Goal: Information Seeking & Learning: Learn about a topic

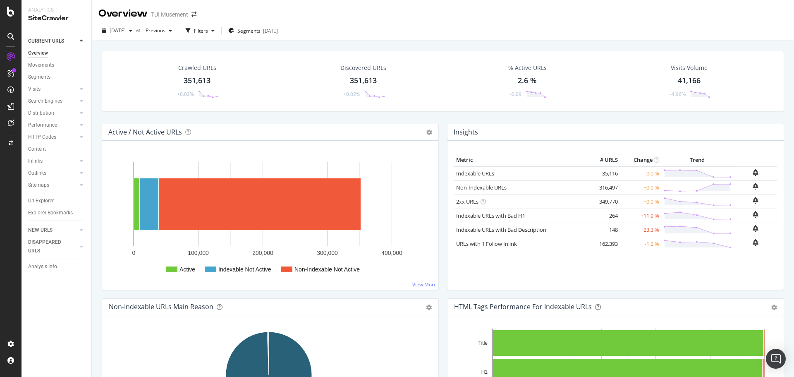
scroll to position [745, 0]
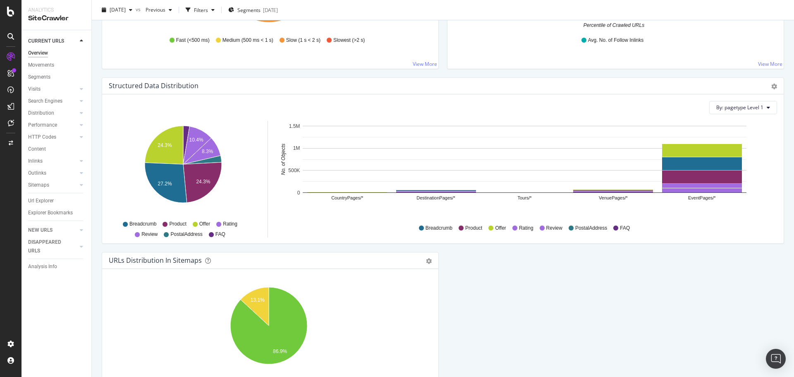
drag, startPoint x: 544, startPoint y: 263, endPoint x: 538, endPoint y: 265, distance: 6.4
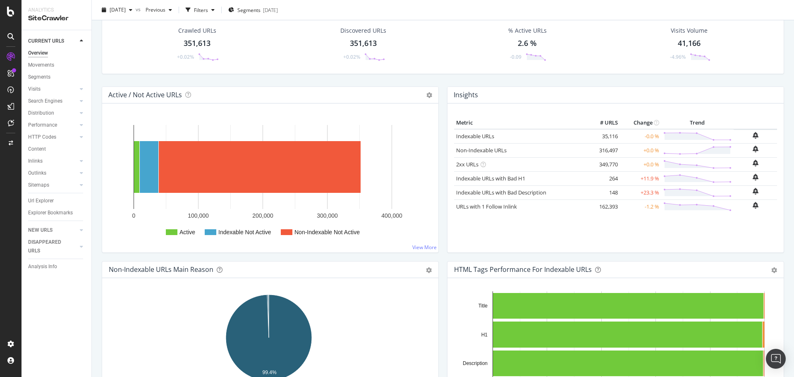
scroll to position [0, 0]
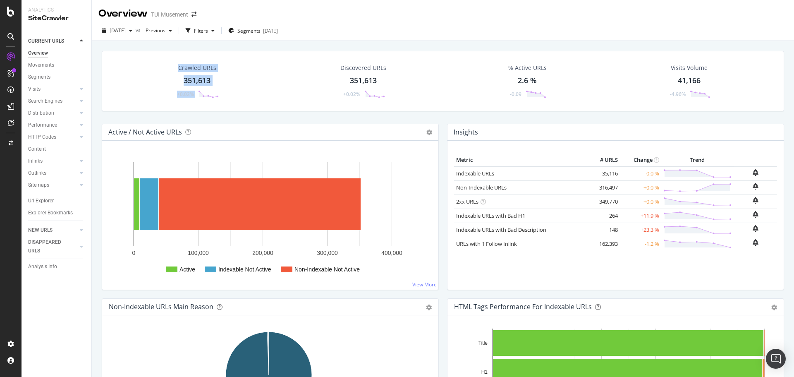
drag, startPoint x: 174, startPoint y: 65, endPoint x: 342, endPoint y: 36, distance: 170.4
click at [334, 39] on div "Overview TUI Musement 2025 Oct. 9th vs Previous Filters Segments 2025-09-10 Cra…" at bounding box center [443, 188] width 702 height 377
click at [350, 36] on div "2025 Oct. 9th vs Previous Filters Segments 2025-09-10" at bounding box center [443, 32] width 702 height 17
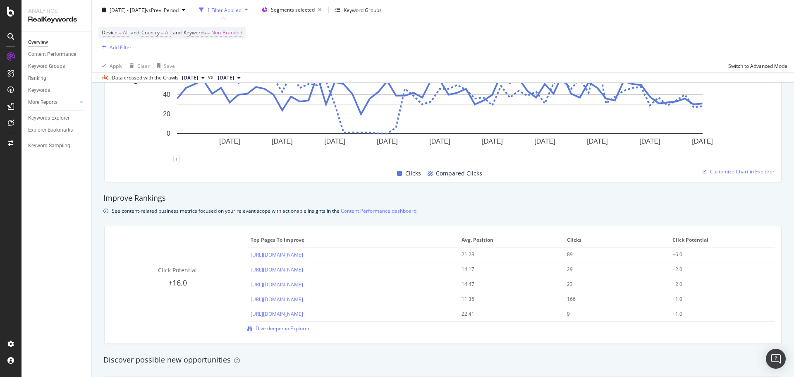
scroll to position [207, 0]
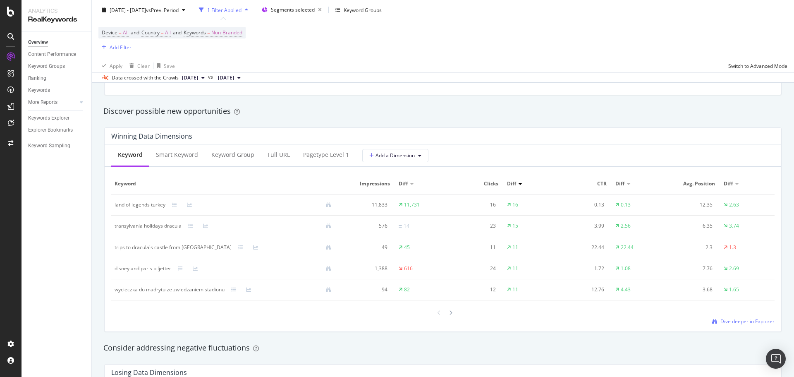
scroll to position [703, 0]
click at [220, 157] on div "Keyword Group" at bounding box center [232, 155] width 43 height 8
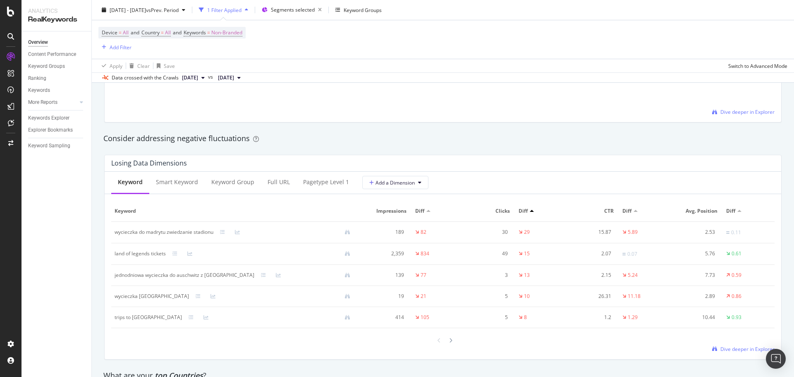
scroll to position [910, 0]
click at [249, 180] on div "Keyword Group" at bounding box center [232, 181] width 43 height 8
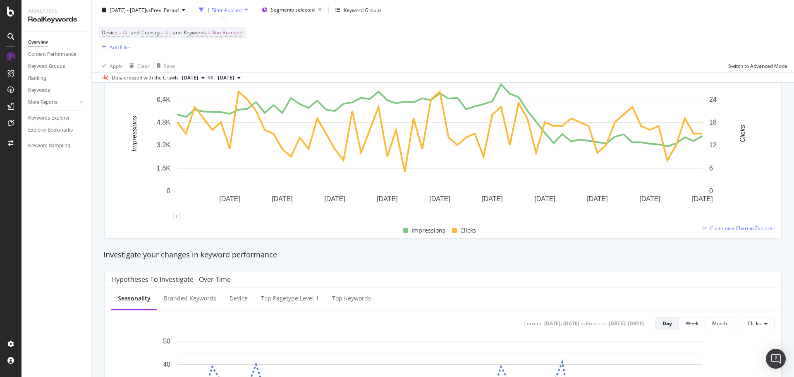
scroll to position [124, 0]
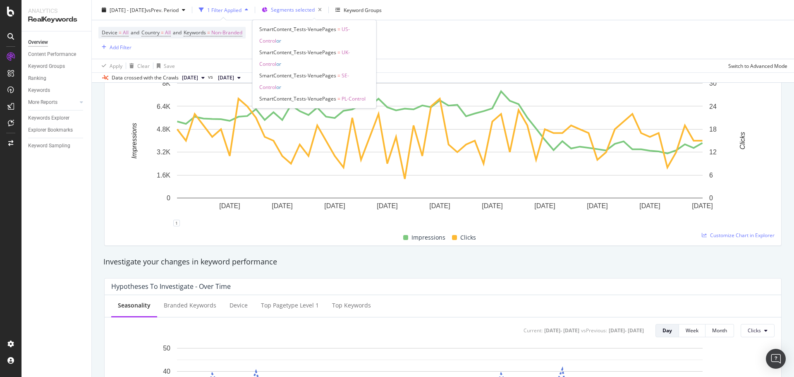
click at [315, 12] on span "Segments selected" at bounding box center [293, 9] width 44 height 7
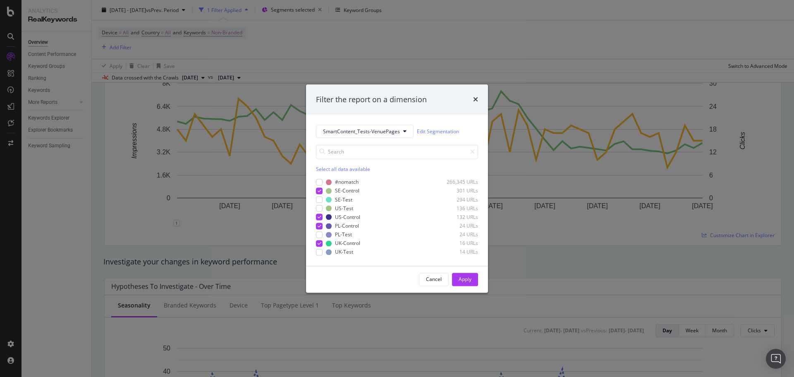
click at [346, 168] on div "Select all data available" at bounding box center [397, 169] width 162 height 7
click at [357, 167] on div "Unselect all data available" at bounding box center [397, 169] width 162 height 7
click at [438, 286] on div "Cancel Apply" at bounding box center [448, 279] width 59 height 13
click at [436, 280] on div "Cancel" at bounding box center [434, 278] width 16 height 7
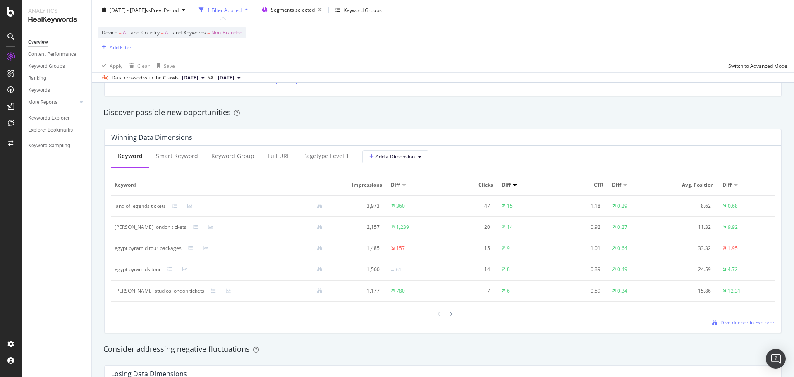
scroll to position [703, 0]
click at [227, 155] on div "Keyword Group" at bounding box center [232, 155] width 43 height 8
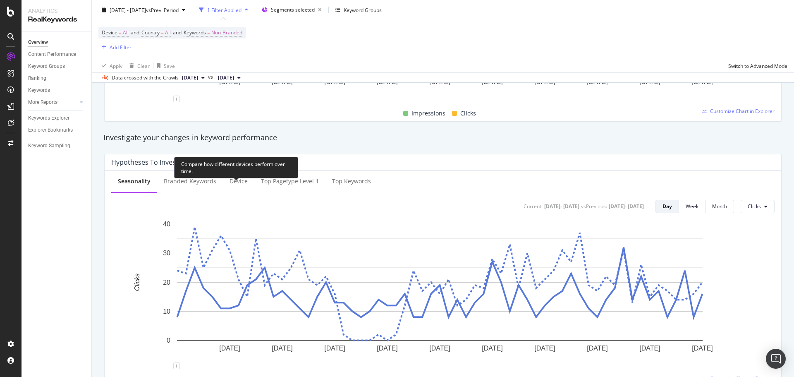
scroll to position [0, 0]
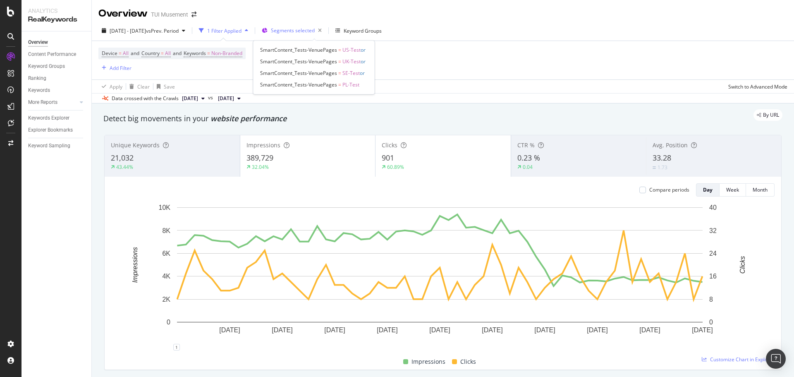
click at [315, 32] on span "Segments selected" at bounding box center [293, 30] width 44 height 7
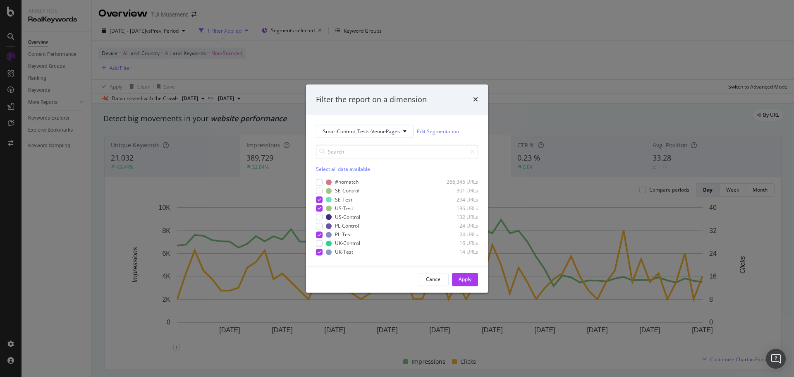
click at [334, 170] on div "Select all data available" at bounding box center [397, 169] width 162 height 7
click at [344, 168] on div "Unselect all data available" at bounding box center [397, 169] width 162 height 7
click at [321, 201] on div "modal" at bounding box center [319, 199] width 7 height 7
click at [479, 279] on div "Cancel Apply" at bounding box center [397, 279] width 182 height 26
click at [474, 279] on button "Apply" at bounding box center [465, 279] width 26 height 13
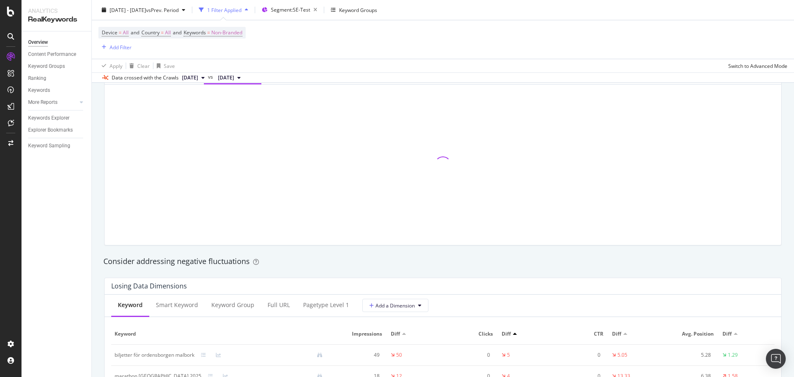
scroll to position [703, 0]
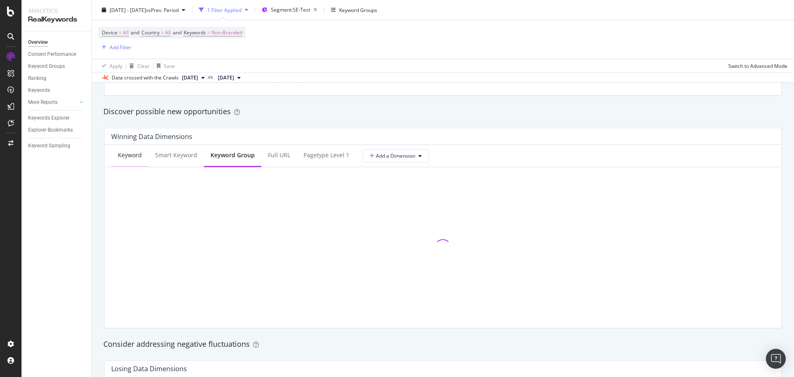
click at [127, 158] on div "Keyword" at bounding box center [130, 155] width 24 height 8
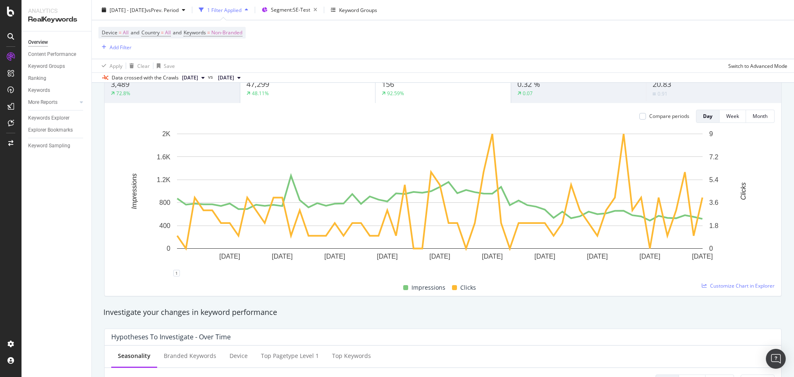
scroll to position [0, 0]
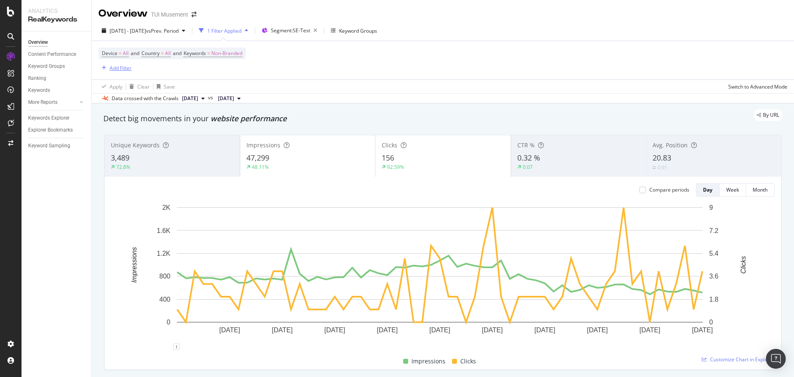
click at [119, 70] on div "Add Filter" at bounding box center [121, 68] width 22 height 7
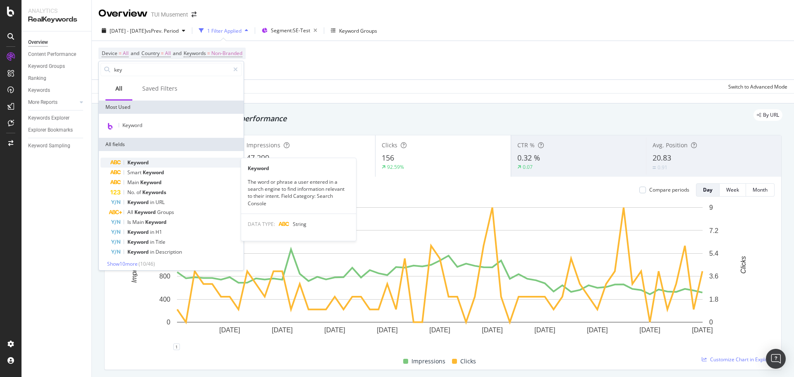
type input "key"
click at [172, 161] on div "Keyword" at bounding box center [176, 163] width 132 height 10
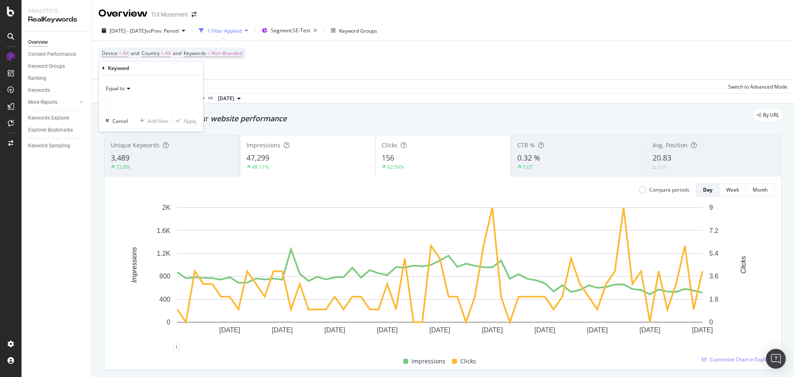
click at [127, 87] on icon at bounding box center [128, 88] width 6 height 5
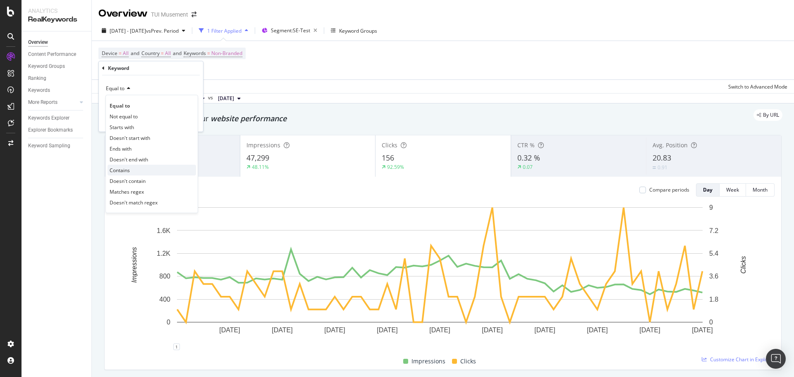
click at [138, 167] on div "Contains" at bounding box center [152, 170] width 89 height 11
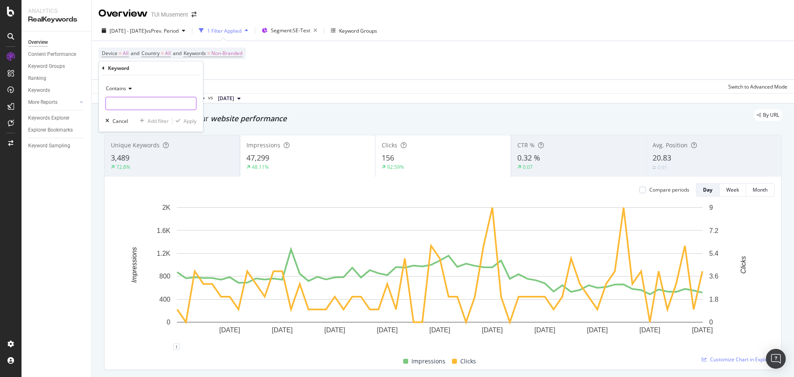
click at [146, 106] on input "text" at bounding box center [151, 103] width 90 height 13
type input "besoka"
click at [190, 126] on div "Contains besoka Cancel Add filter Apply" at bounding box center [151, 103] width 104 height 56
click at [192, 120] on div "Apply" at bounding box center [190, 120] width 13 height 7
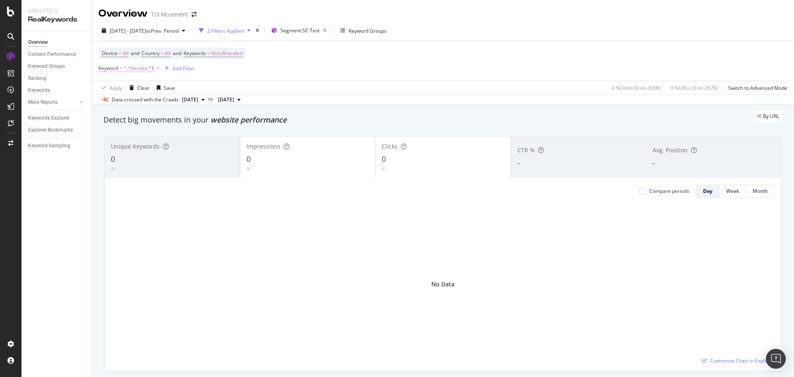
click at [135, 65] on span "^.*besoka.*$" at bounding box center [139, 68] width 31 height 12
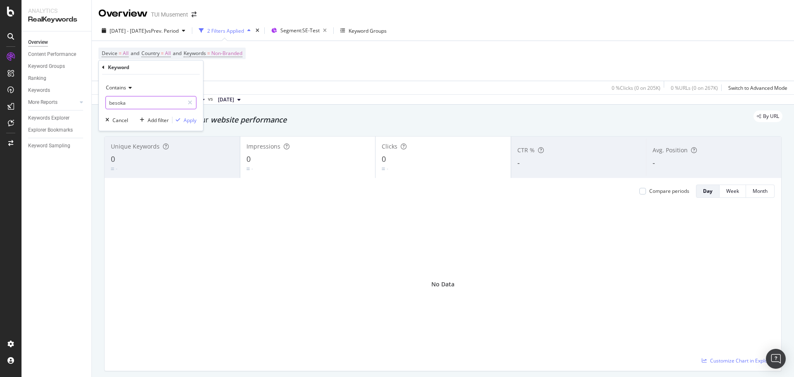
paste input "ö"
type input "besöka"
click at [184, 119] on div "Apply" at bounding box center [190, 120] width 13 height 7
